Goal: Information Seeking & Learning: Check status

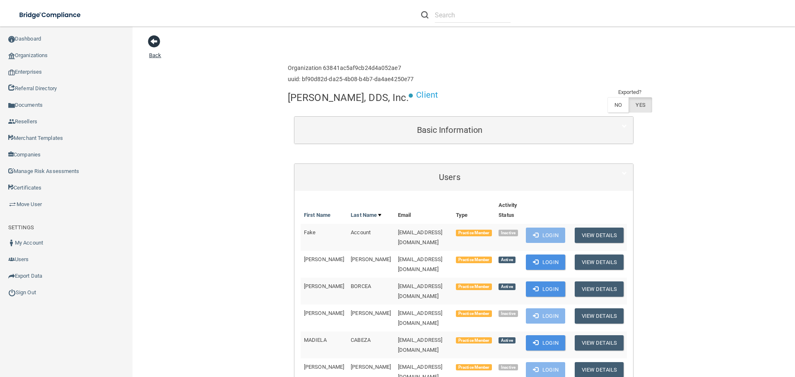
click at [158, 43] on span at bounding box center [154, 41] width 12 height 12
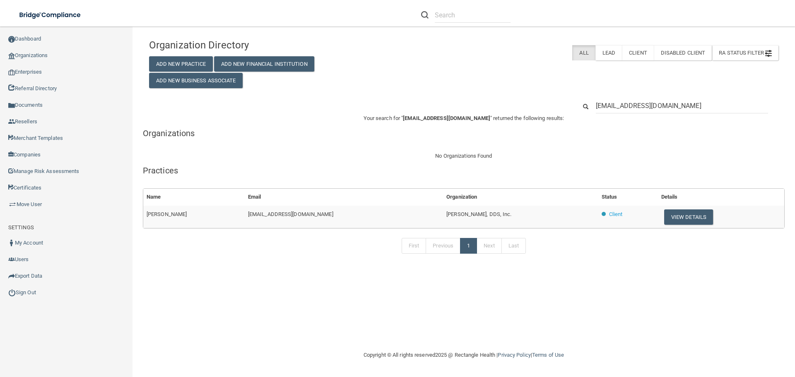
drag, startPoint x: 702, startPoint y: 106, endPoint x: 557, endPoint y: 106, distance: 145.0
click at [557, 106] on div "newcelissenguyen@gmail.com" at bounding box center [464, 105] width 642 height 15
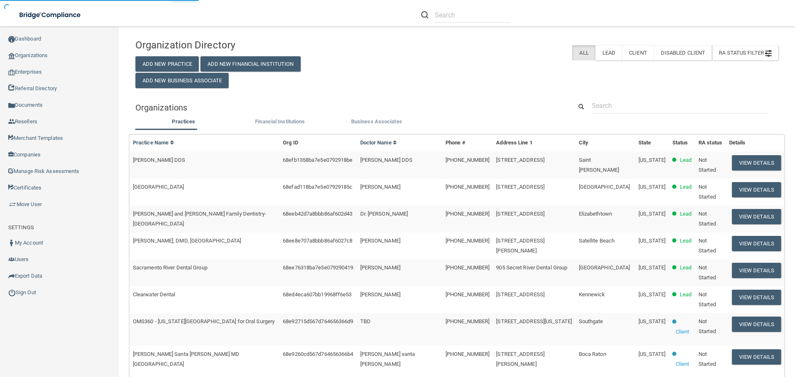
type input "Mac Dental Centers- De Pere"
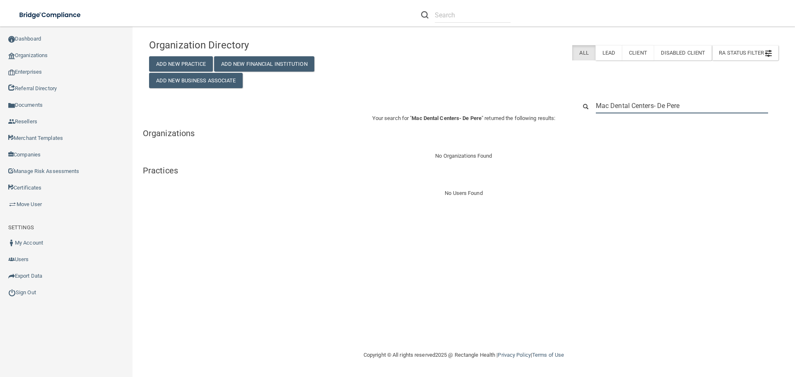
drag, startPoint x: 692, startPoint y: 106, endPoint x: 593, endPoint y: 105, distance: 99.0
click at [593, 105] on div "Mac Dental Centers- De Pere" at bounding box center [682, 105] width 185 height 15
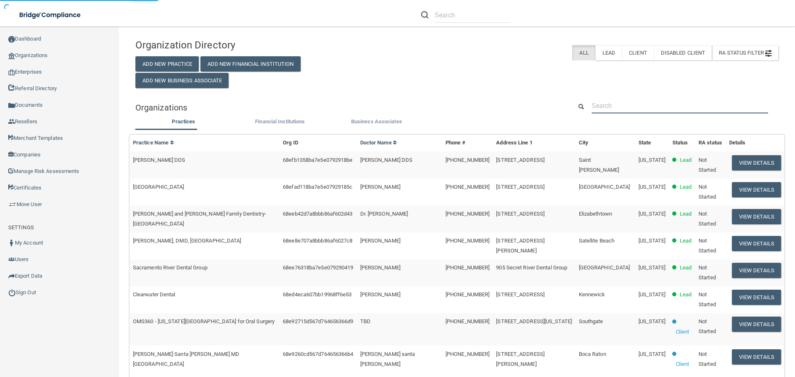
paste input "Alpine Rafetto Orthodontics PA"
type input "Alpine Rafetto Orthodontics PA"
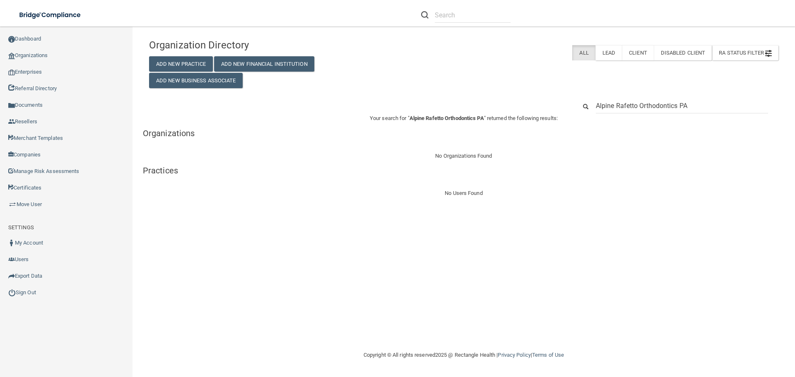
click at [697, 102] on input "Alpine Rafetto Orthodontics PA" at bounding box center [682, 105] width 172 height 15
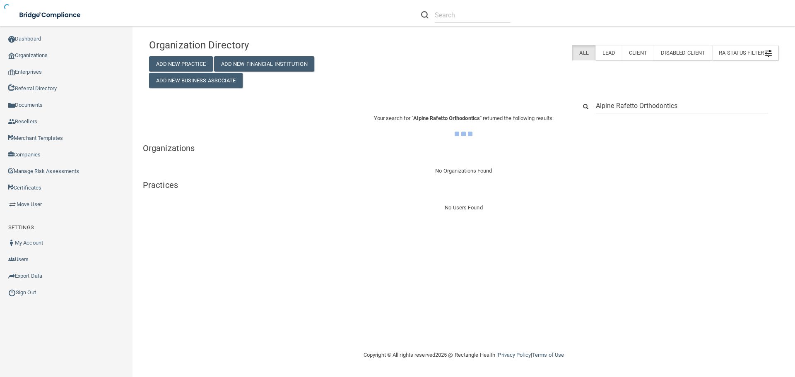
type input "Alpine Rafetto Orthodontics"
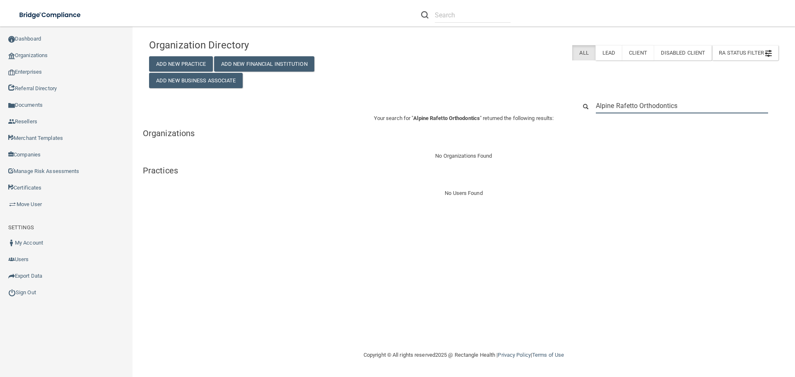
drag, startPoint x: 683, startPoint y: 103, endPoint x: 557, endPoint y: 99, distance: 126.8
click at [557, 99] on div "Alpine Rafetto Orthodontics" at bounding box center [464, 105] width 642 height 15
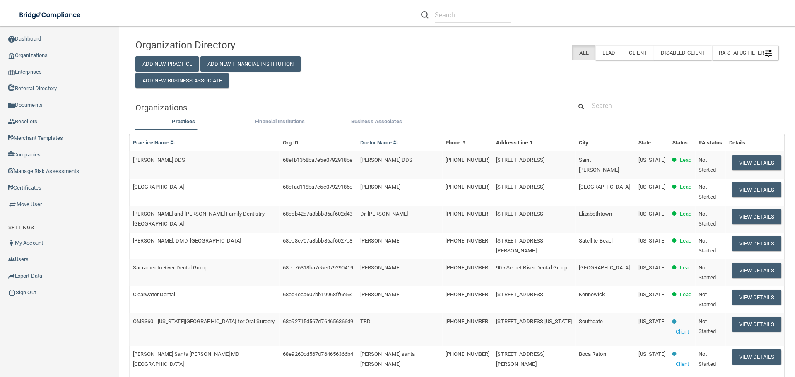
click at [597, 104] on input "text" at bounding box center [680, 105] width 176 height 15
click at [615, 109] on input "text" at bounding box center [680, 105] width 176 height 15
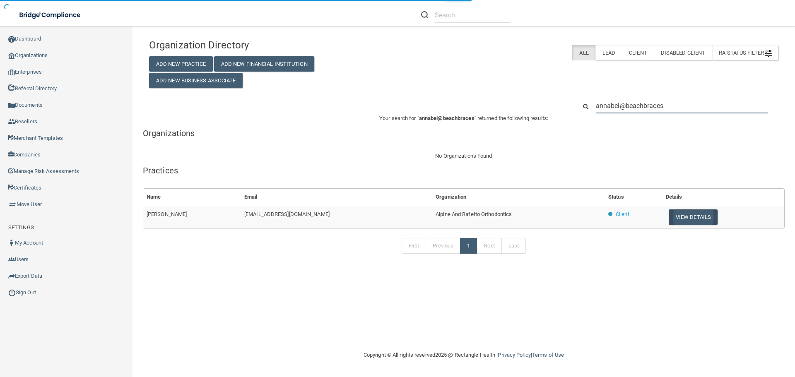
type input "annabel@beachbraces"
click at [687, 224] on button "View Details" at bounding box center [693, 217] width 49 height 15
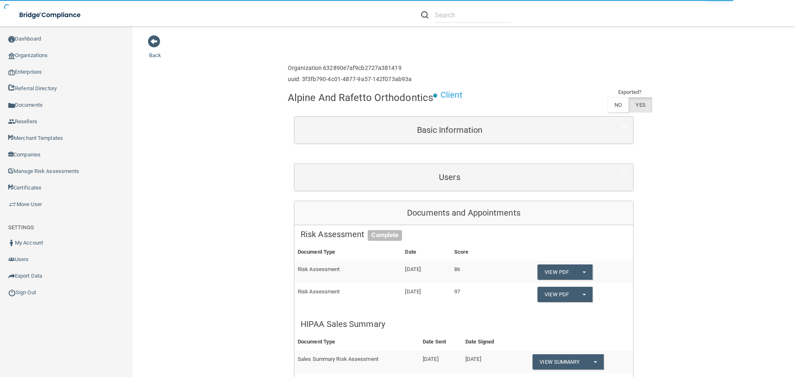
click at [454, 187] on div "Users" at bounding box center [463, 177] width 339 height 27
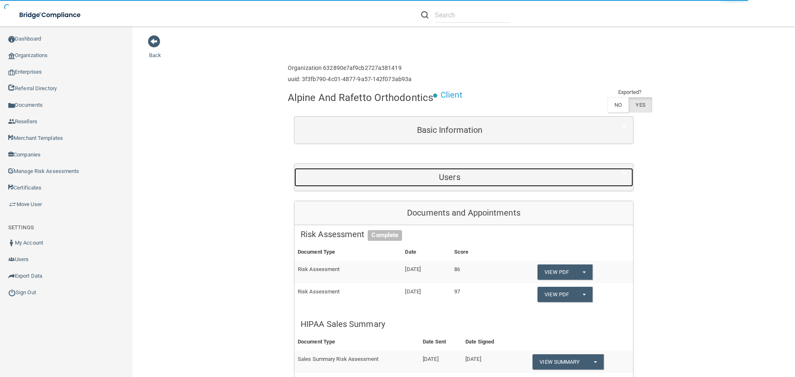
click at [444, 176] on h5 "Users" at bounding box center [450, 177] width 298 height 9
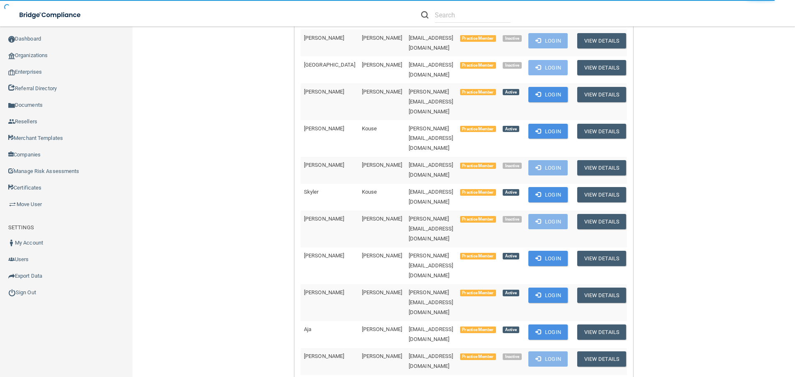
scroll to position [373, 0]
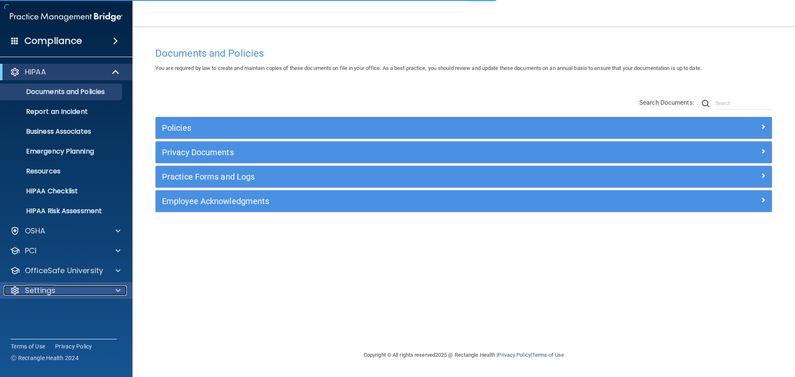
click at [112, 291] on div at bounding box center [116, 291] width 21 height 10
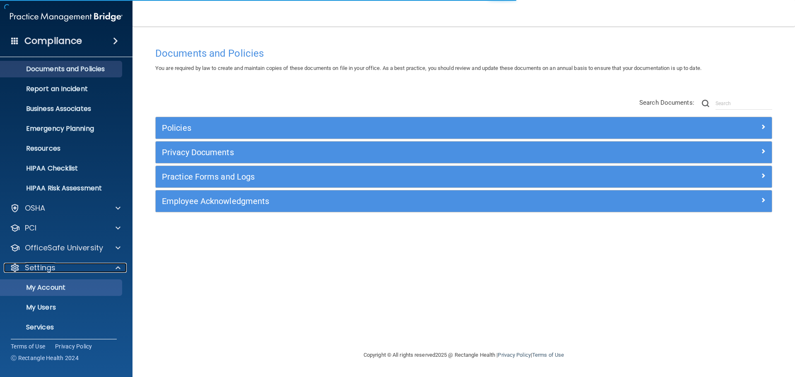
scroll to position [46, 0]
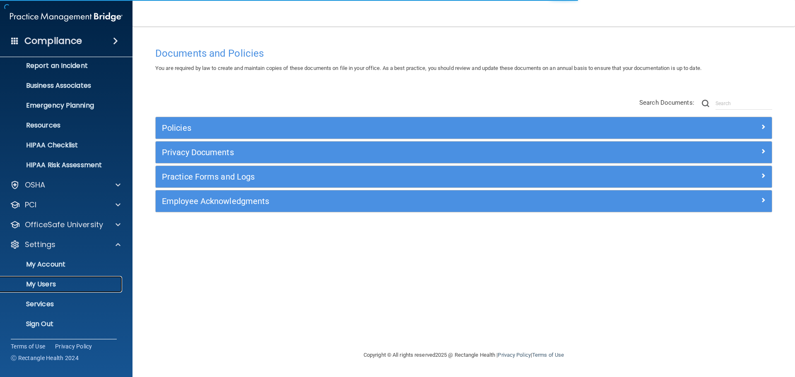
click at [62, 282] on p "My Users" at bounding box center [61, 284] width 113 height 8
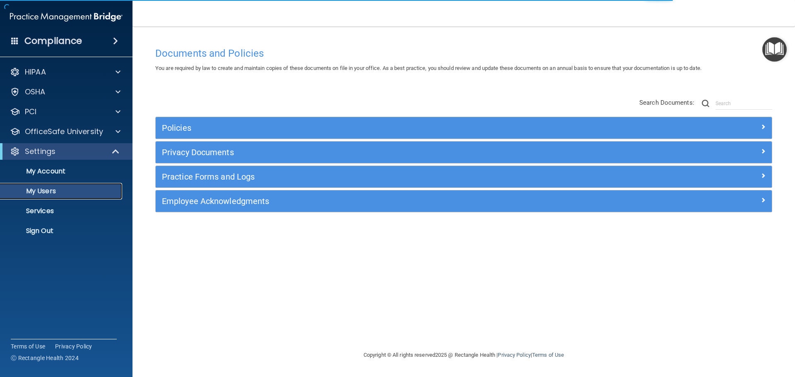
select select "20"
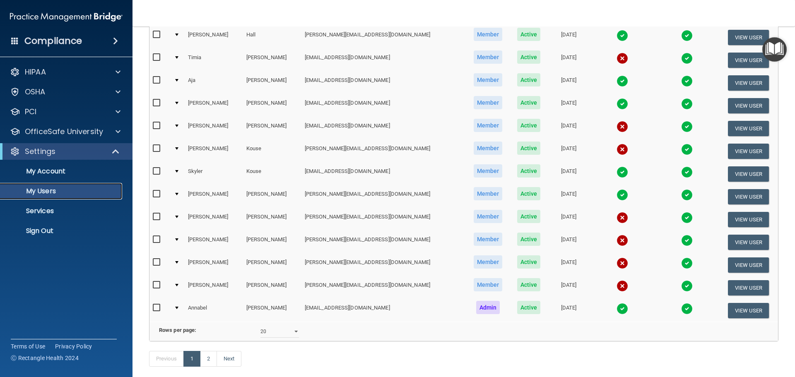
scroll to position [308, 0]
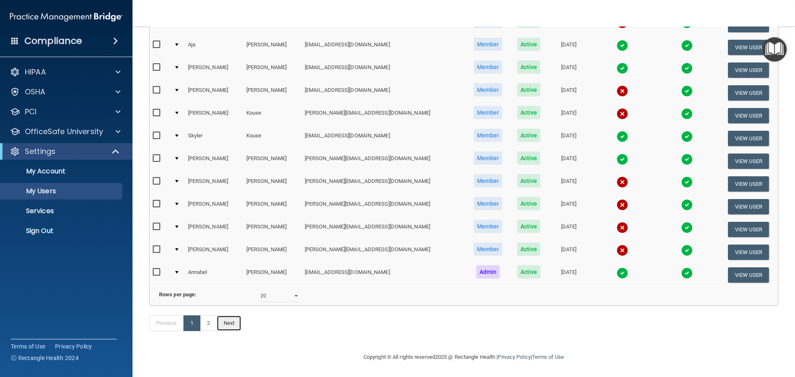
click at [228, 324] on link "Next" at bounding box center [229, 324] width 25 height 16
select select "20"
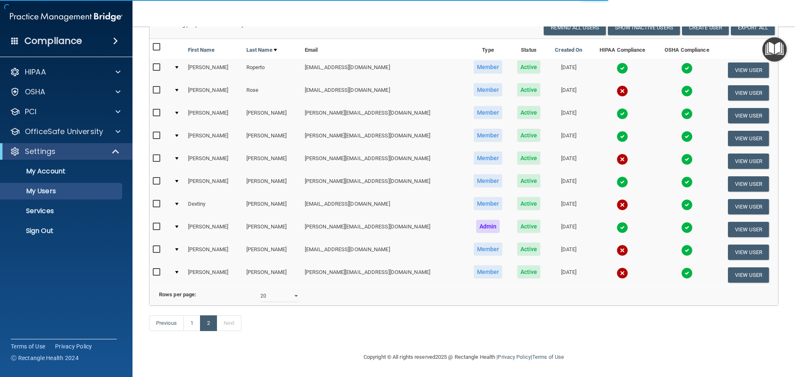
scroll to position [39, 0]
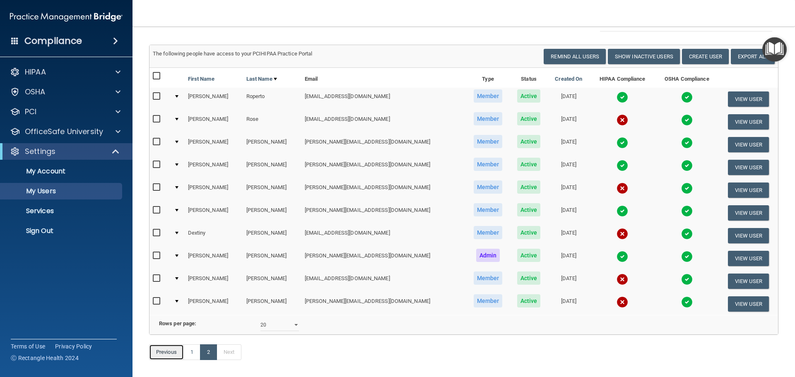
click at [167, 360] on link "Previous" at bounding box center [166, 353] width 35 height 16
select select "20"
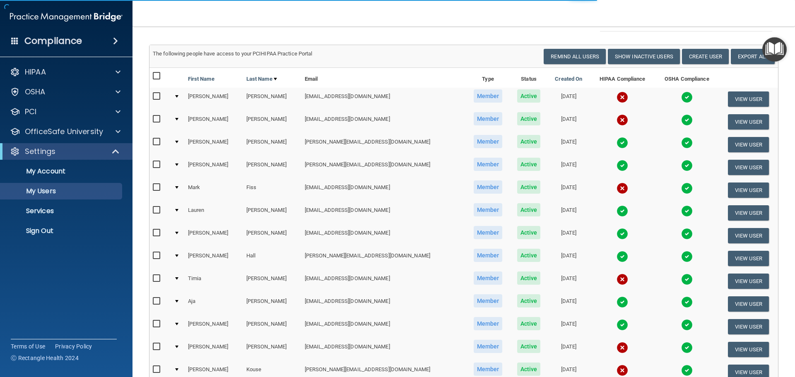
click at [617, 98] on img at bounding box center [623, 98] width 12 height 12
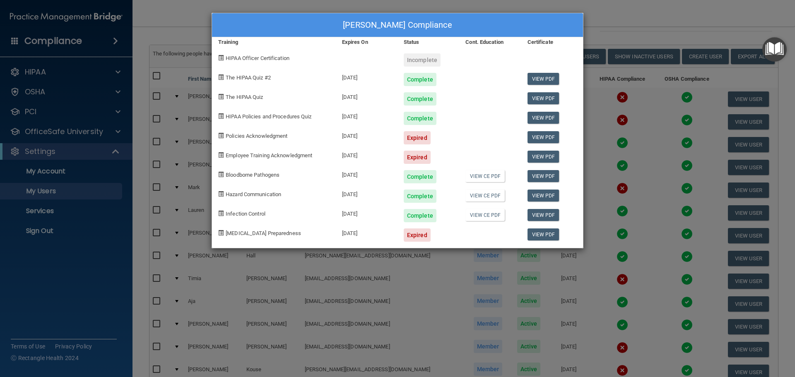
click at [615, 107] on div "[PERSON_NAME] Compliance Training Expires On Status Cont. Education Certificate…" at bounding box center [397, 188] width 795 height 377
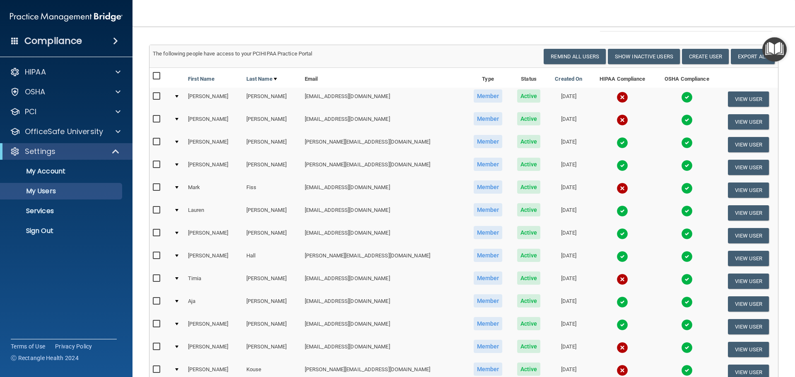
click at [617, 121] on img at bounding box center [623, 120] width 12 height 12
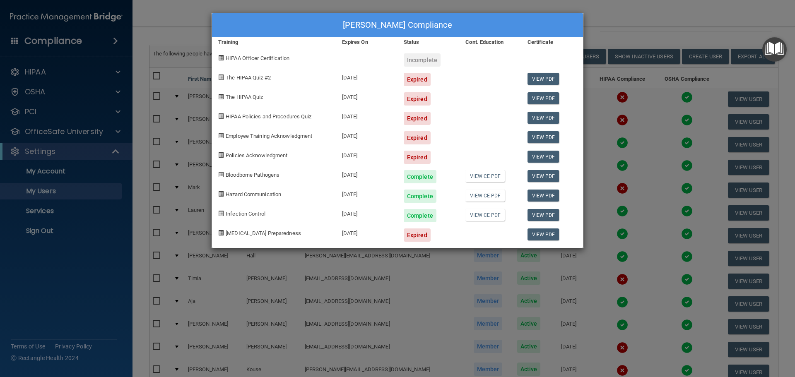
click at [642, 152] on div "[PERSON_NAME] Compliance Training Expires On Status Cont. Education Certificate…" at bounding box center [397, 188] width 795 height 377
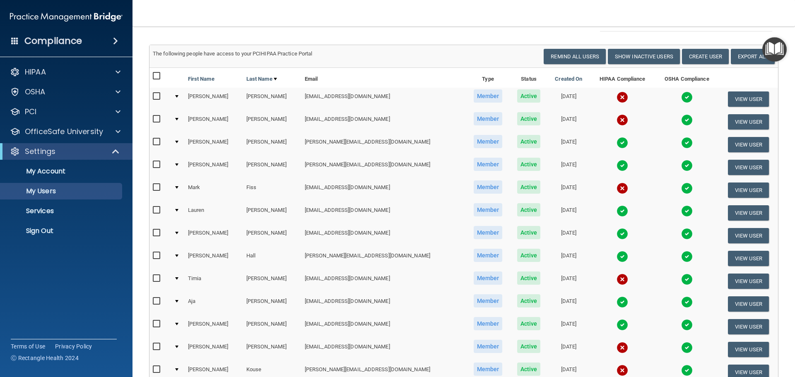
click at [617, 186] on img at bounding box center [623, 189] width 12 height 12
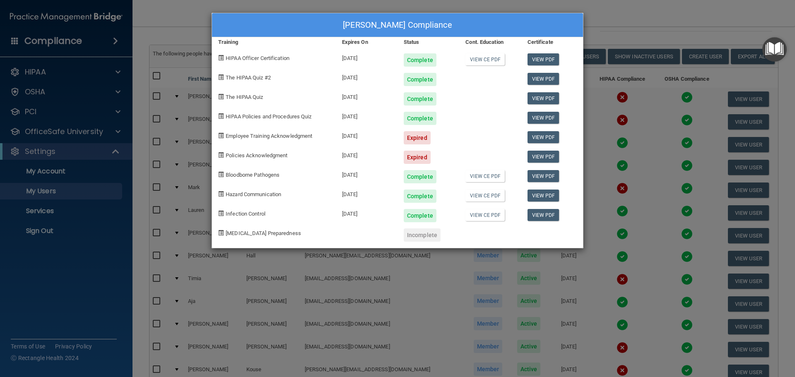
click at [640, 180] on div "[PERSON_NAME] Compliance Training Expires On Status Cont. Education Certificate…" at bounding box center [397, 188] width 795 height 377
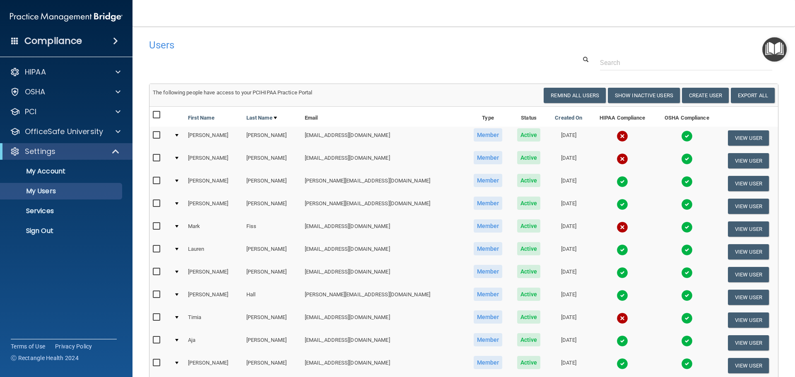
click at [617, 133] on img at bounding box center [623, 136] width 12 height 12
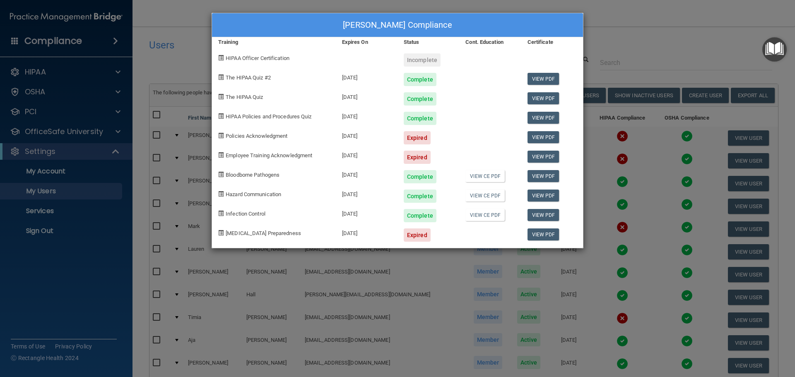
click at [622, 155] on div "[PERSON_NAME] Compliance Training Expires On Status Cont. Education Certificate…" at bounding box center [397, 188] width 795 height 377
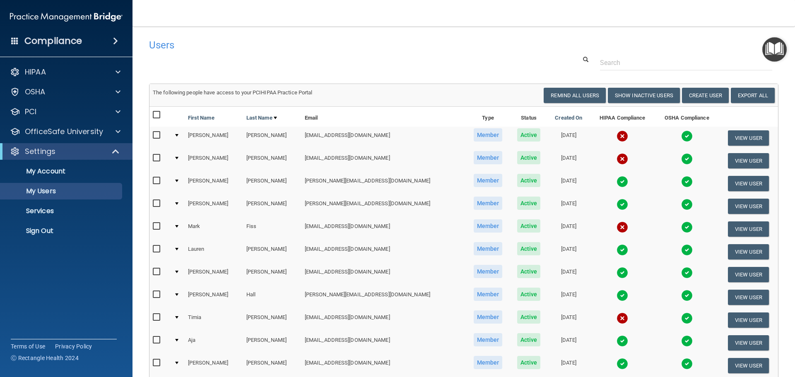
click at [617, 159] on img at bounding box center [623, 159] width 12 height 12
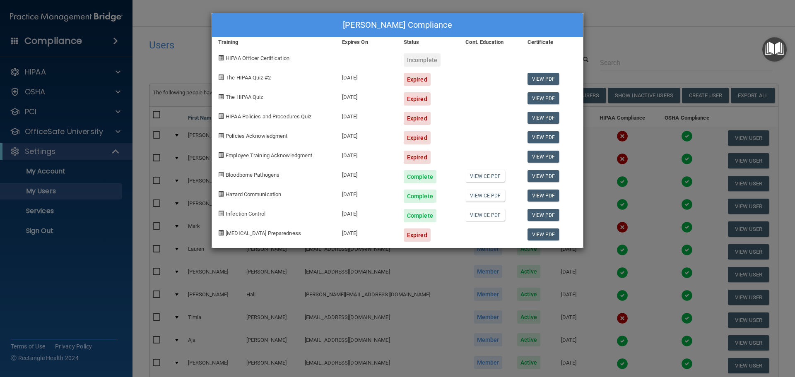
click at [640, 42] on div "[PERSON_NAME] Compliance Training Expires On Status Cont. Education Certificate…" at bounding box center [397, 188] width 795 height 377
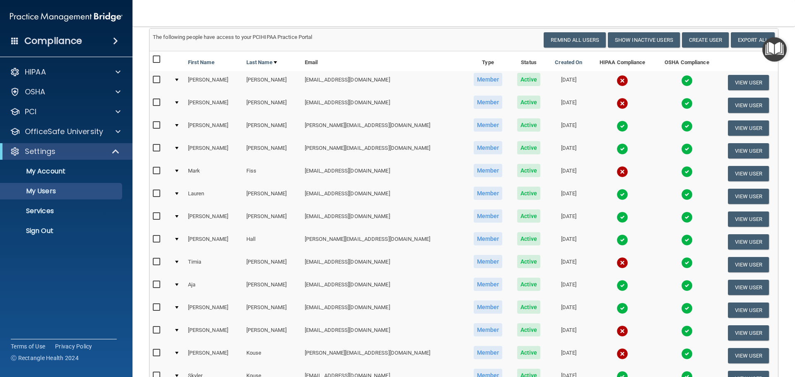
scroll to position [41, 0]
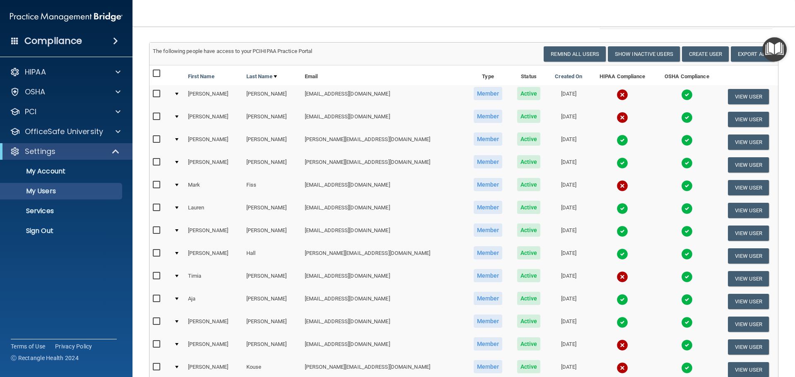
click at [617, 118] on img at bounding box center [623, 118] width 12 height 12
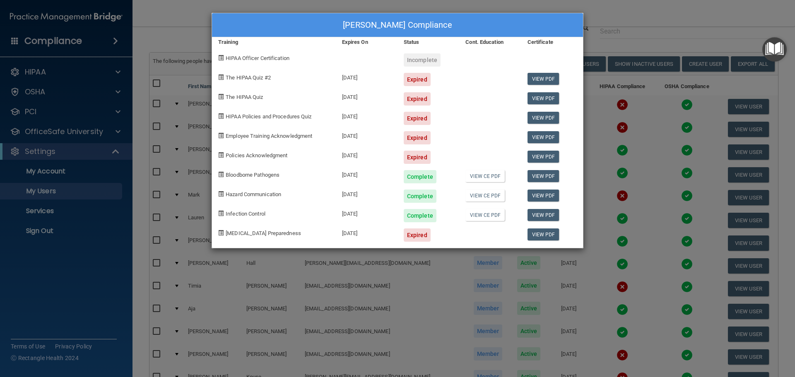
drag, startPoint x: 204, startPoint y: 73, endPoint x: 222, endPoint y: 130, distance: 60.5
click at [203, 73] on div "[PERSON_NAME] Compliance Training Expires On Status Cont. Education Certificate…" at bounding box center [397, 188] width 795 height 377
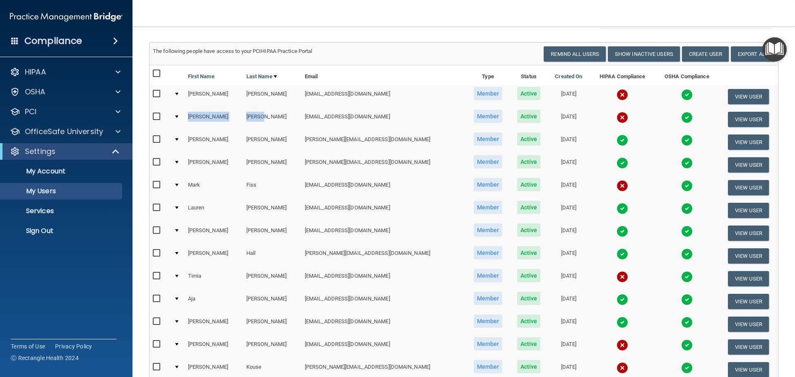
drag, startPoint x: 258, startPoint y: 128, endPoint x: 208, endPoint y: 128, distance: 49.7
click at [186, 128] on tr "[PERSON_NAME] [EMAIL_ADDRESS][DOMAIN_NAME] Member Active [DATE] View User" at bounding box center [464, 119] width 629 height 23
copy tr "[PERSON_NAME]"
click at [617, 115] on img at bounding box center [623, 118] width 12 height 12
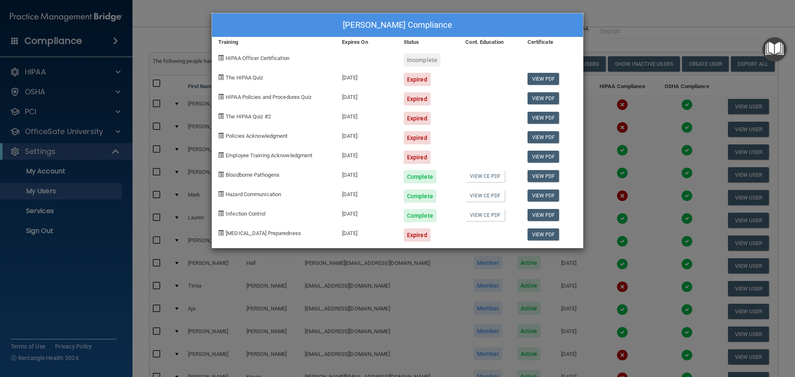
click at [628, 133] on div "[PERSON_NAME] Compliance Training Expires On Status Cont. Education Certificate…" at bounding box center [397, 188] width 795 height 377
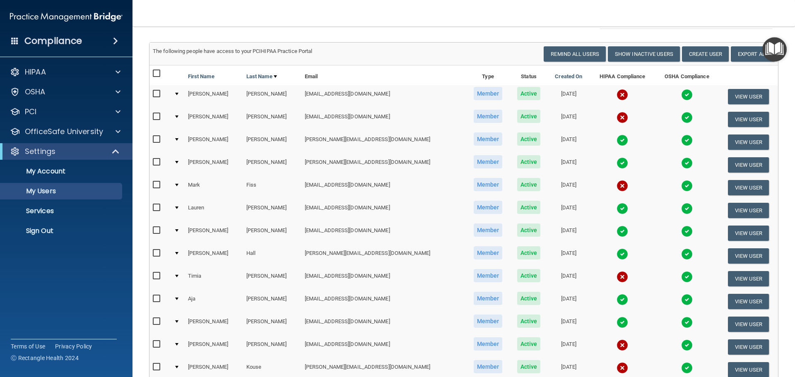
click at [617, 186] on img at bounding box center [623, 186] width 12 height 12
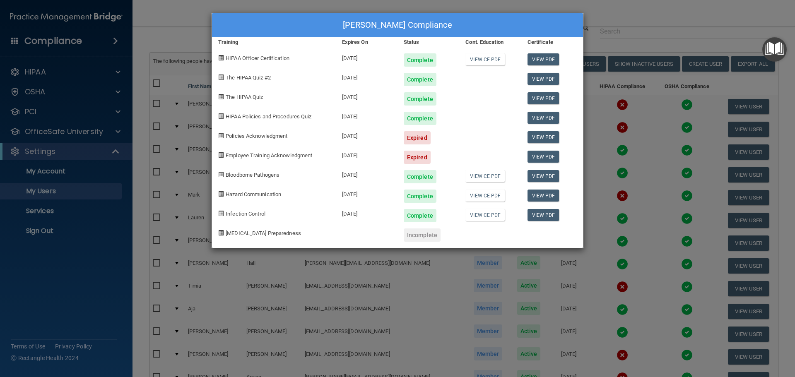
click at [241, 258] on div "[PERSON_NAME] Compliance Training Expires On Status Cont. Education Certificate…" at bounding box center [397, 188] width 795 height 377
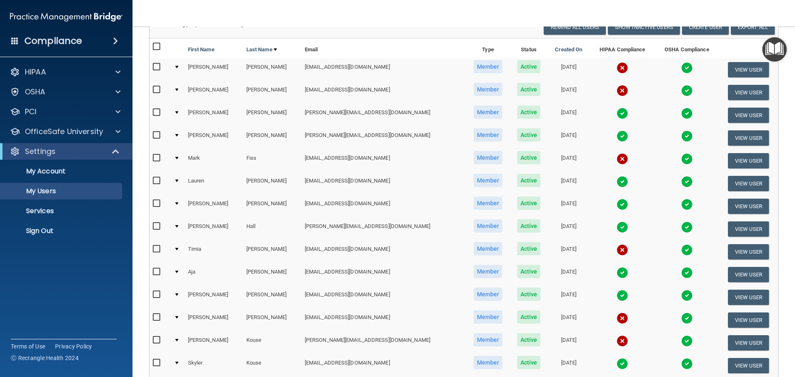
scroll to position [83, 0]
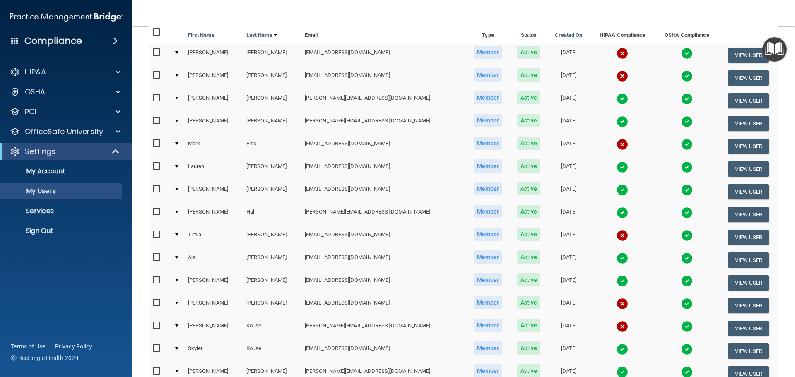
click at [617, 239] on img at bounding box center [623, 236] width 12 height 12
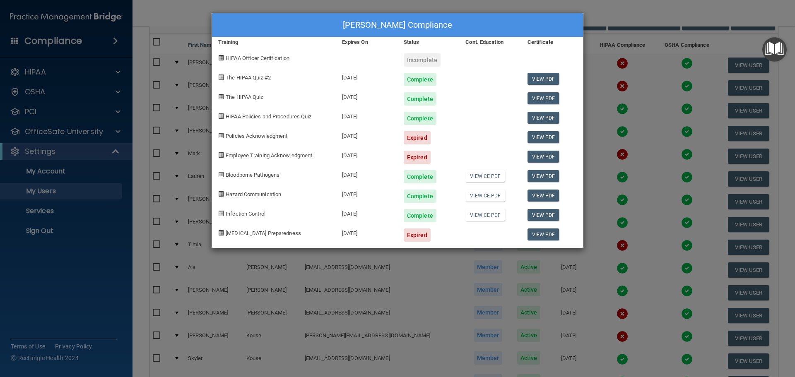
click at [619, 168] on div "[PERSON_NAME] Compliance Training Expires On Status Cont. Education Certificate…" at bounding box center [397, 188] width 795 height 377
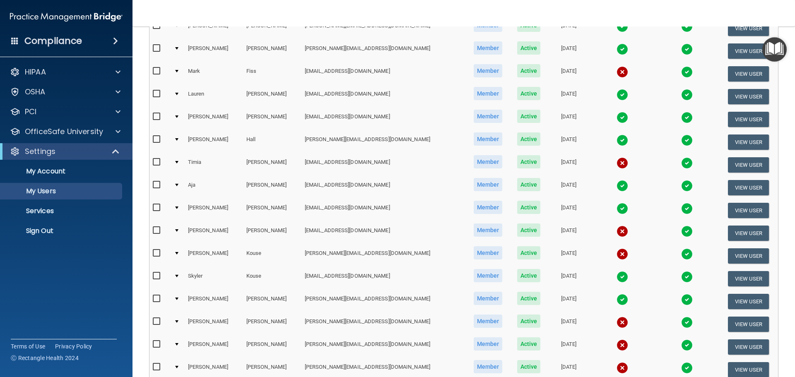
scroll to position [166, 0]
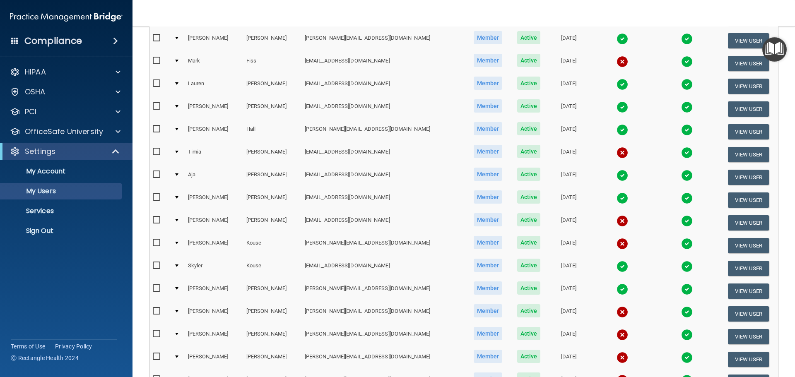
click at [593, 229] on td at bounding box center [622, 223] width 65 height 23
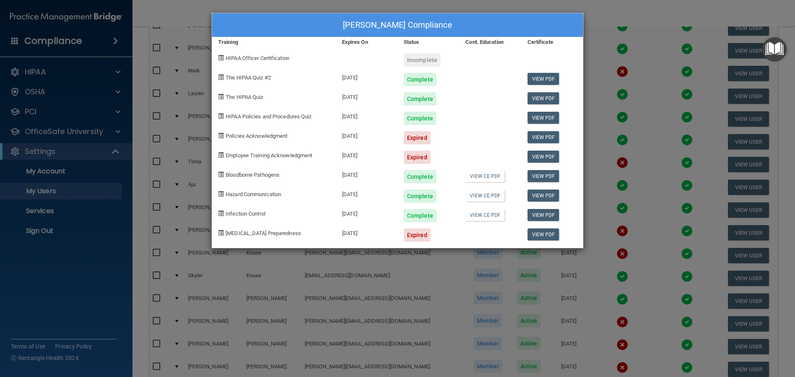
drag, startPoint x: 596, startPoint y: 158, endPoint x: 613, endPoint y: 166, distance: 18.7
click at [597, 158] on div "[PERSON_NAME] Compliance Training Expires On Status Cont. Education Certificate…" at bounding box center [397, 188] width 795 height 377
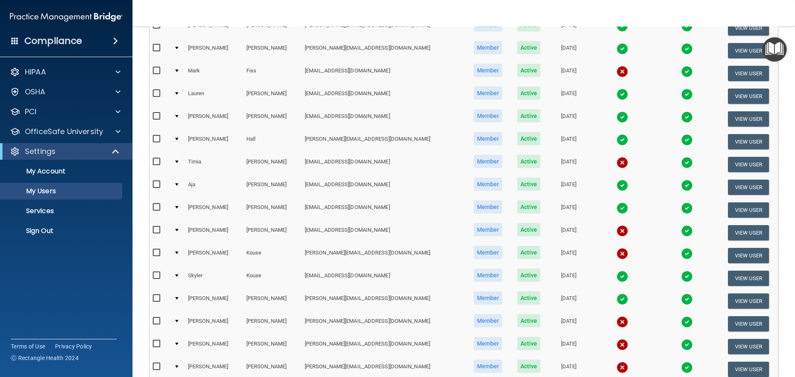
click at [617, 257] on img at bounding box center [623, 254] width 12 height 12
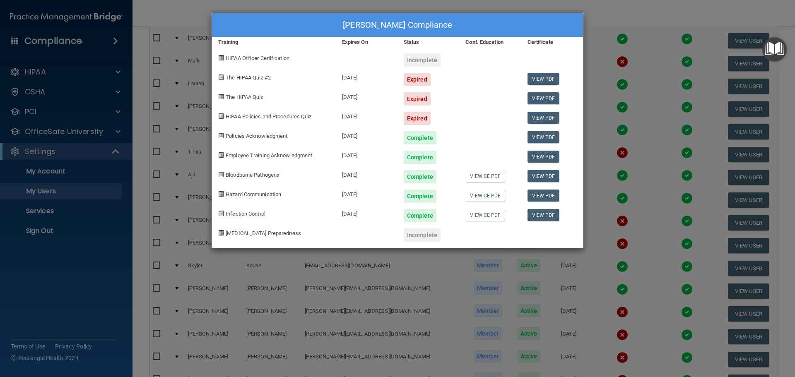
click at [427, 315] on div "[PERSON_NAME] Compliance Training Expires On Status Cont. Education Certificate…" at bounding box center [397, 188] width 795 height 377
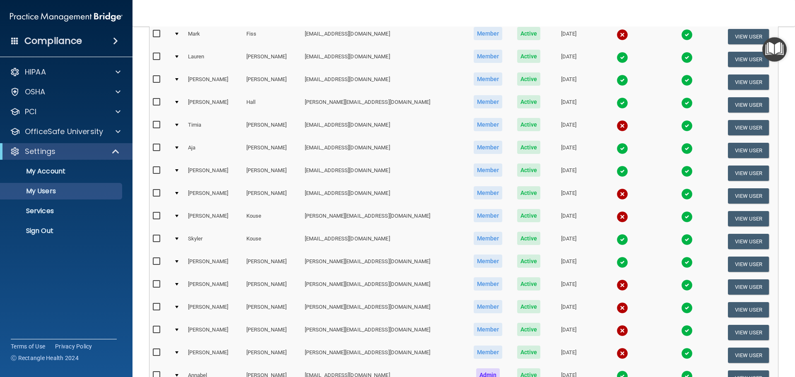
scroll to position [207, 0]
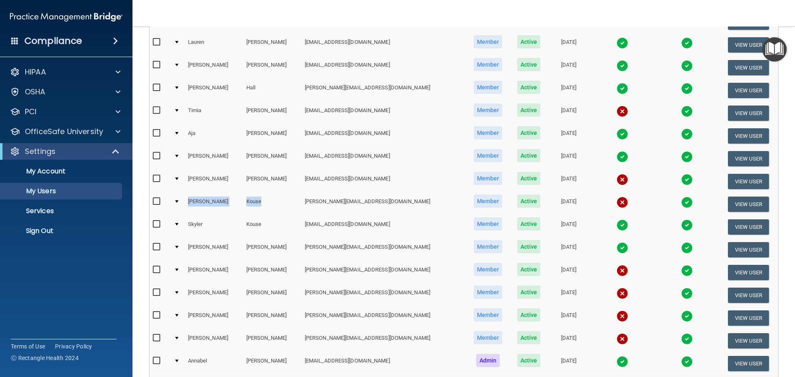
drag, startPoint x: 253, startPoint y: 203, endPoint x: 189, endPoint y: 208, distance: 64.0
click at [189, 208] on tr "[PERSON_NAME] [PERSON_NAME][EMAIL_ADDRESS][DOMAIN_NAME] Member Active [DATE] Vi…" at bounding box center [464, 204] width 629 height 23
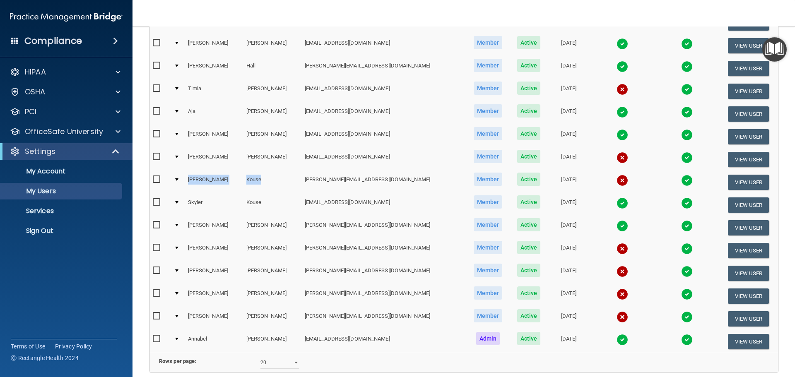
scroll to position [249, 0]
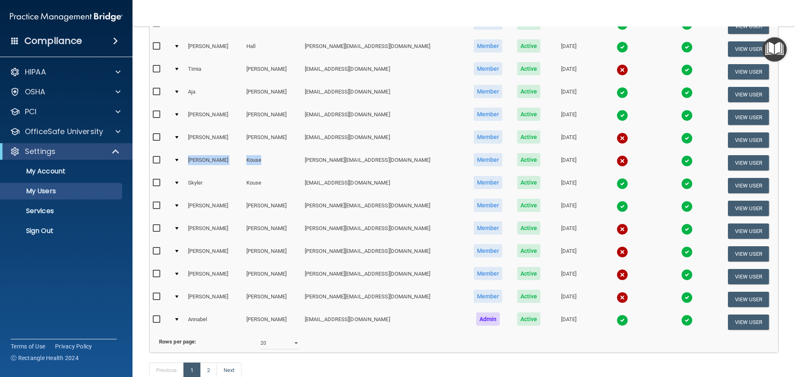
click at [270, 163] on td "Kouse" at bounding box center [272, 163] width 58 height 23
click at [65, 227] on link "Sign Out" at bounding box center [57, 231] width 130 height 17
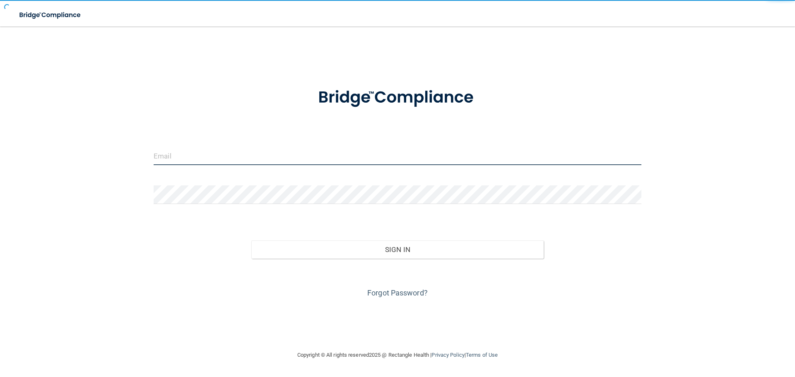
type input "[EMAIL_ADDRESS][DOMAIN_NAME]"
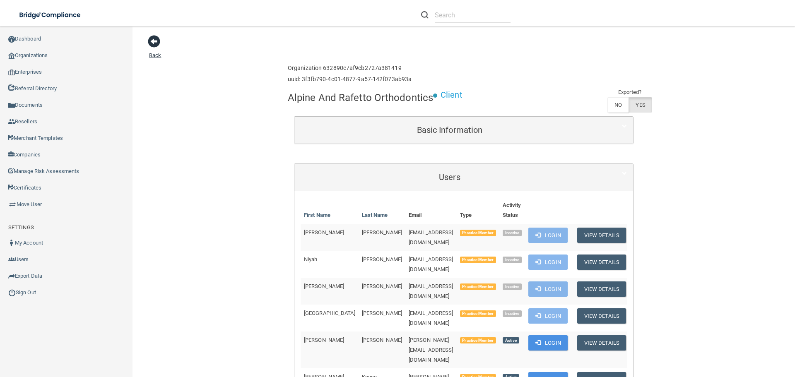
click at [155, 45] on span at bounding box center [154, 41] width 12 height 12
